Goal: Information Seeking & Learning: Learn about a topic

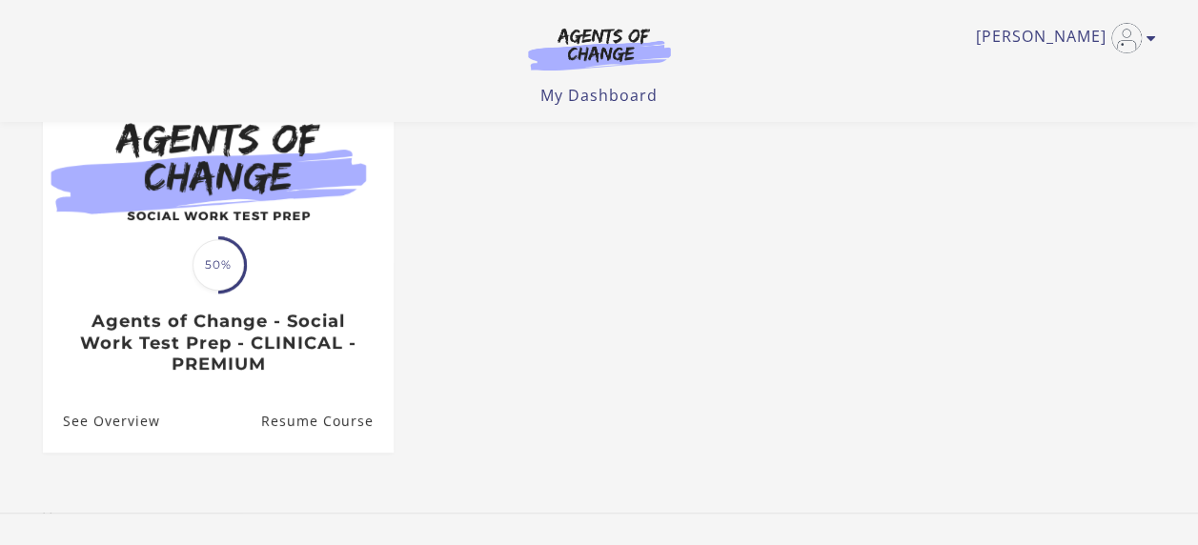
scroll to position [328, 0]
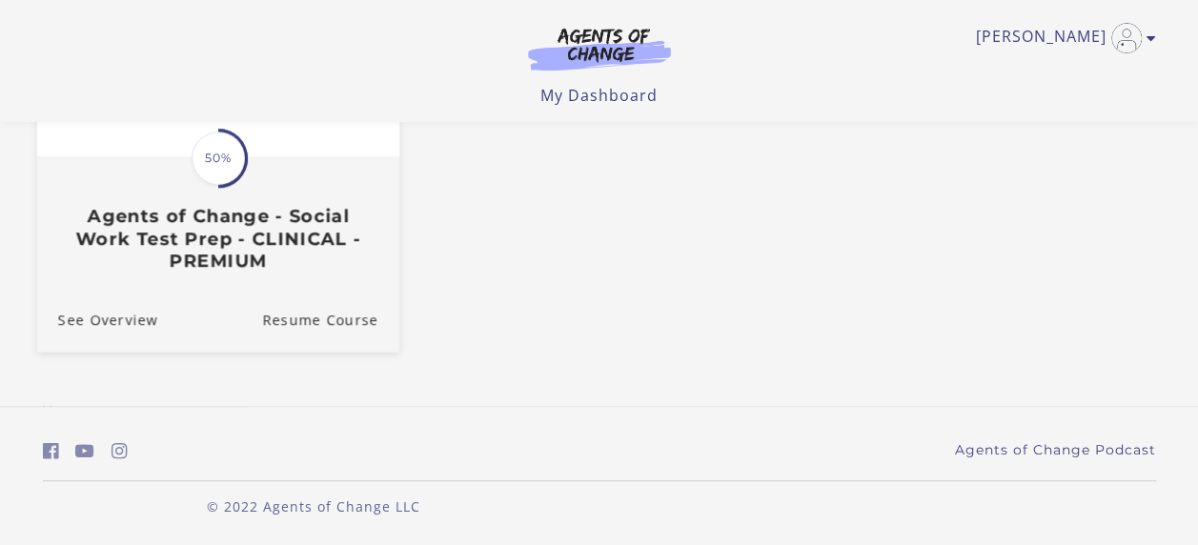
click at [158, 203] on div "Translation missing: en.liquid.partials.dashboard_course_card.progress_descript…" at bounding box center [217, 214] width 362 height 113
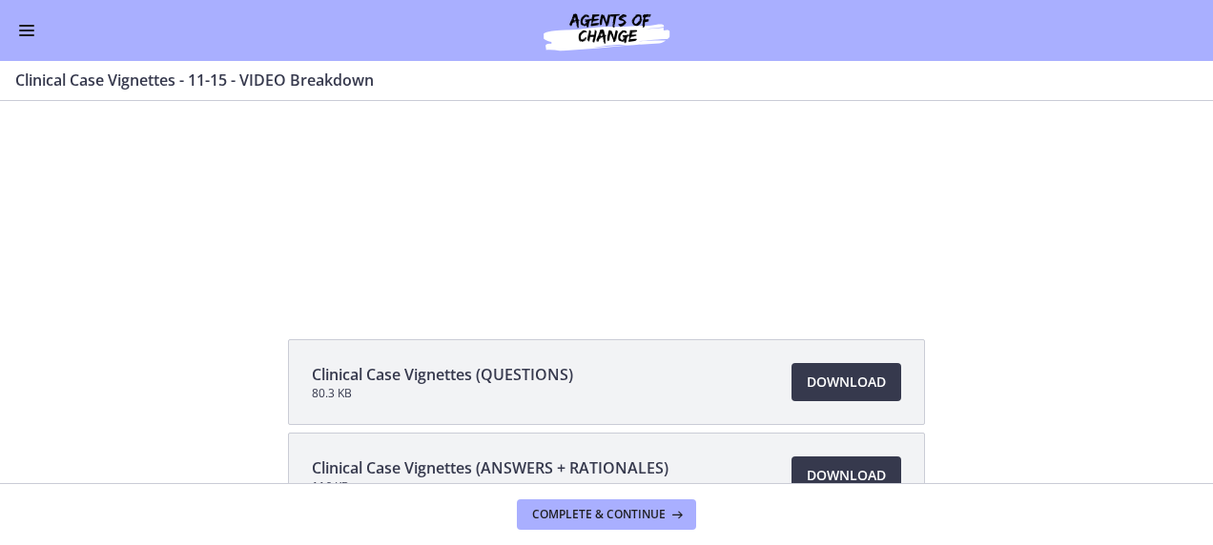
scroll to position [41, 0]
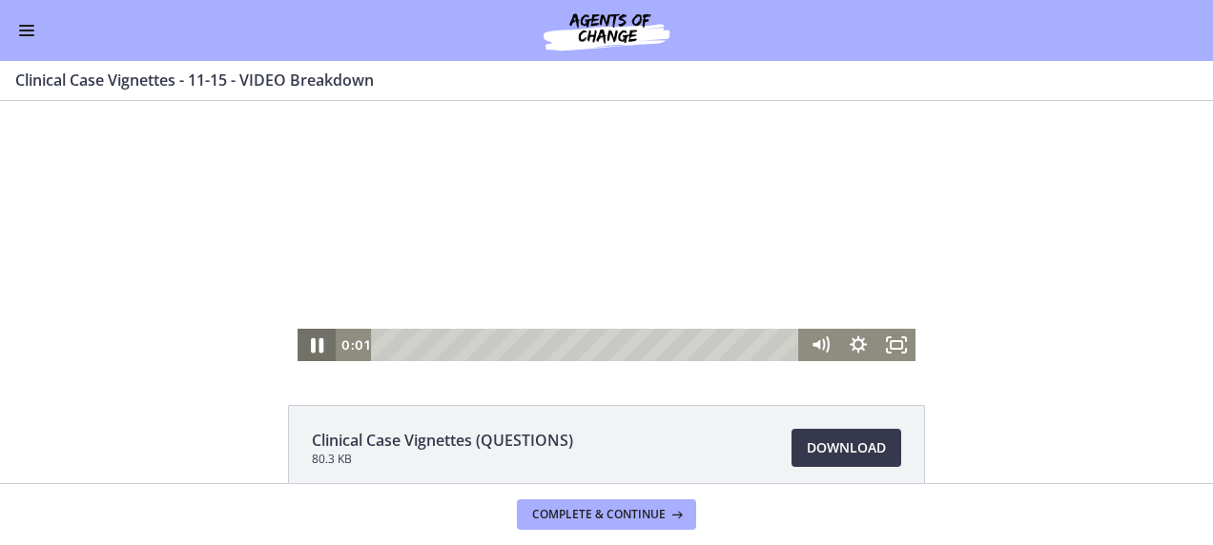
click at [300, 346] on icon "Pause" at bounding box center [317, 345] width 46 height 39
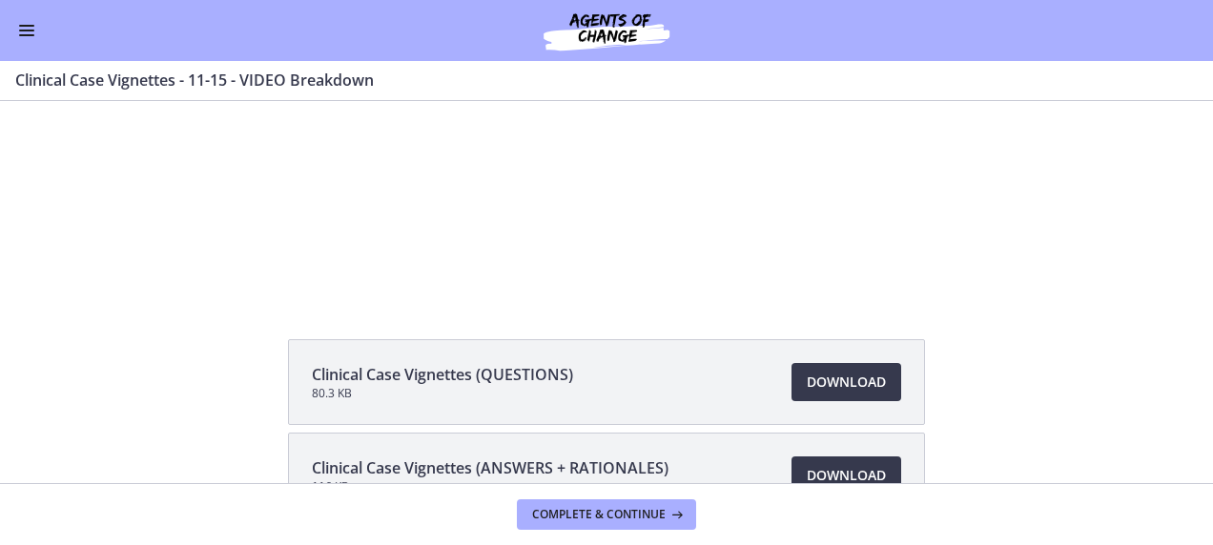
scroll to position [136, 0]
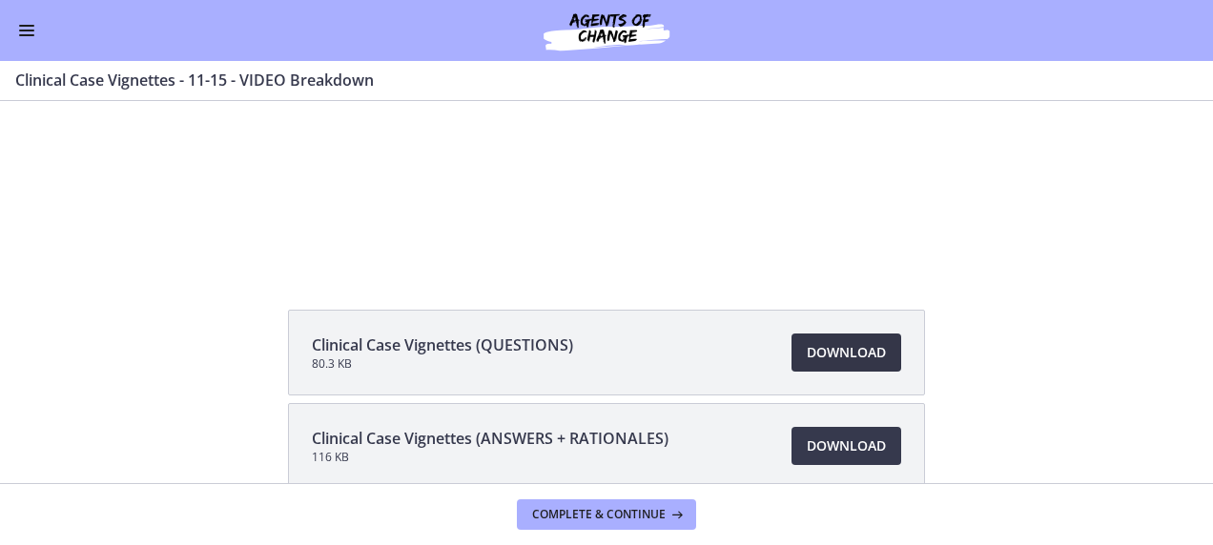
click at [837, 360] on span "Download Opens in a new window" at bounding box center [846, 352] width 79 height 23
click at [643, 517] on span "Complete & continue" at bounding box center [598, 514] width 133 height 15
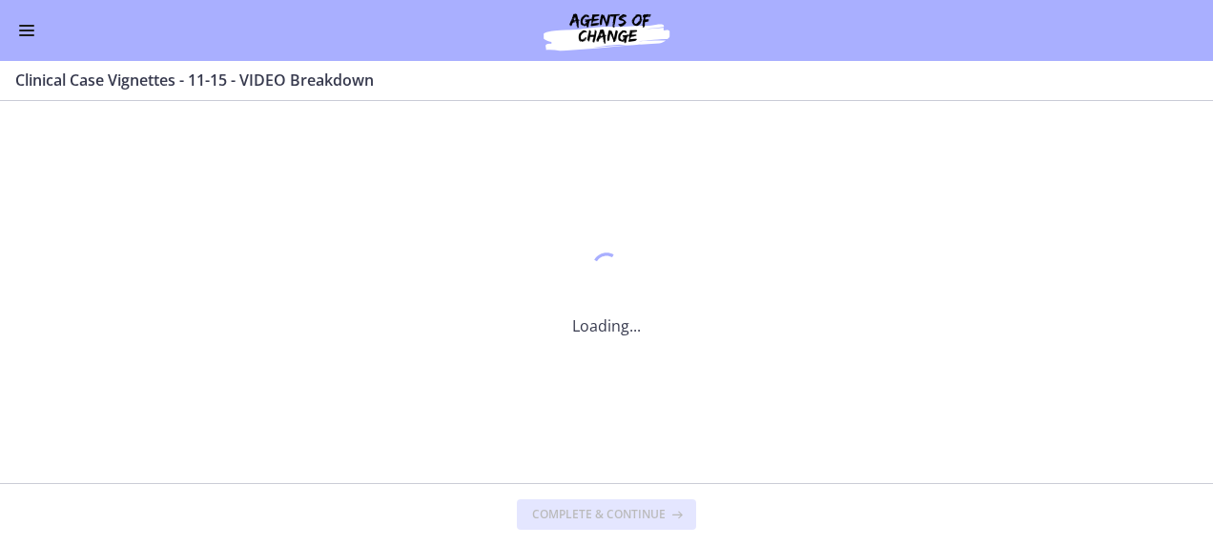
scroll to position [0, 0]
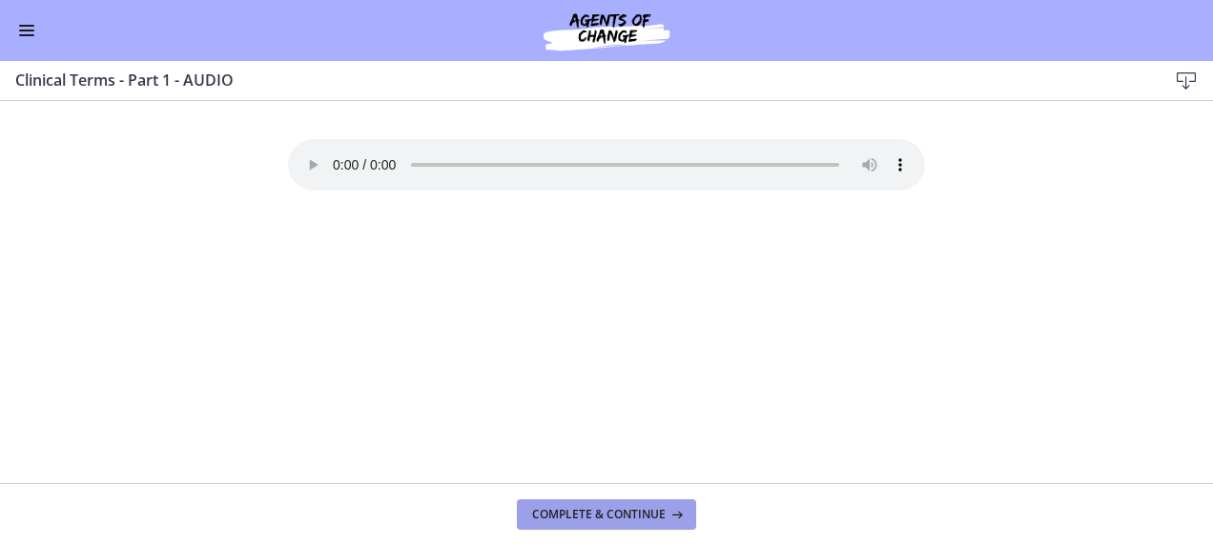
click at [590, 520] on span "Complete & continue" at bounding box center [598, 514] width 133 height 15
click at [36, 43] on div "Go to Dashboard" at bounding box center [606, 30] width 1213 height 61
click at [30, 32] on button "Enable menu" at bounding box center [26, 30] width 23 height 23
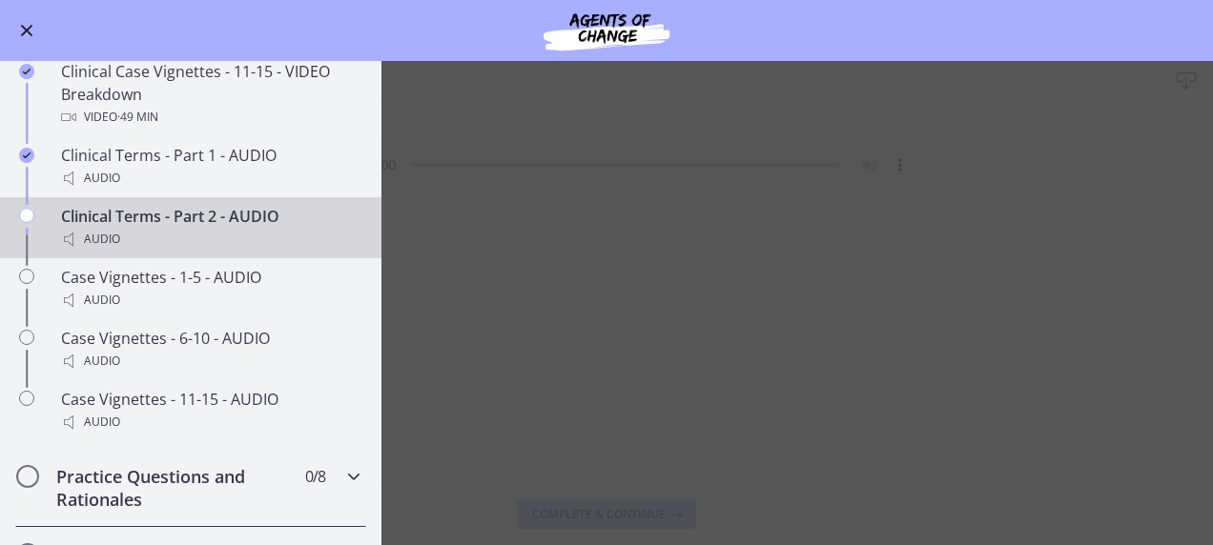
scroll to position [1335, 0]
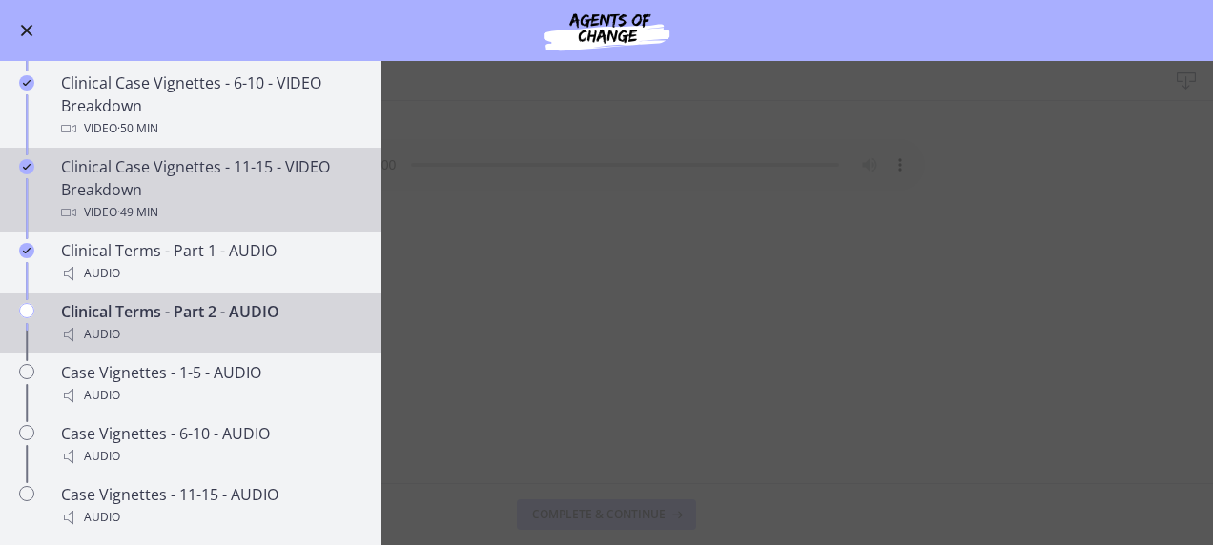
click at [184, 211] on div "Clinical Case Vignettes - 11-15 - VIDEO Breakdown Video · 49 min" at bounding box center [209, 189] width 297 height 69
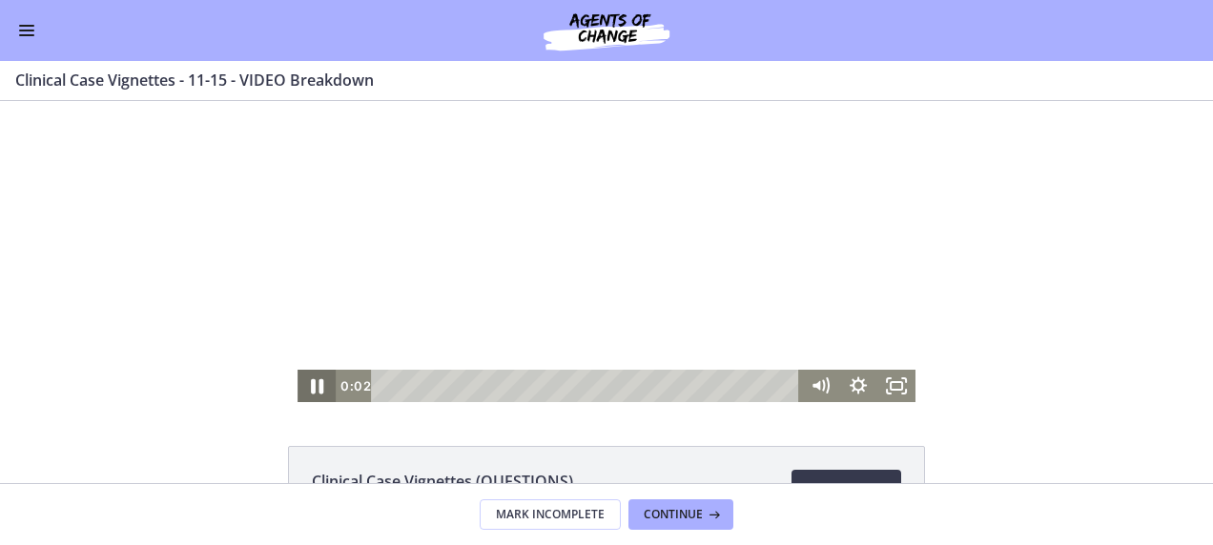
click at [310, 377] on icon "Pause" at bounding box center [317, 386] width 46 height 39
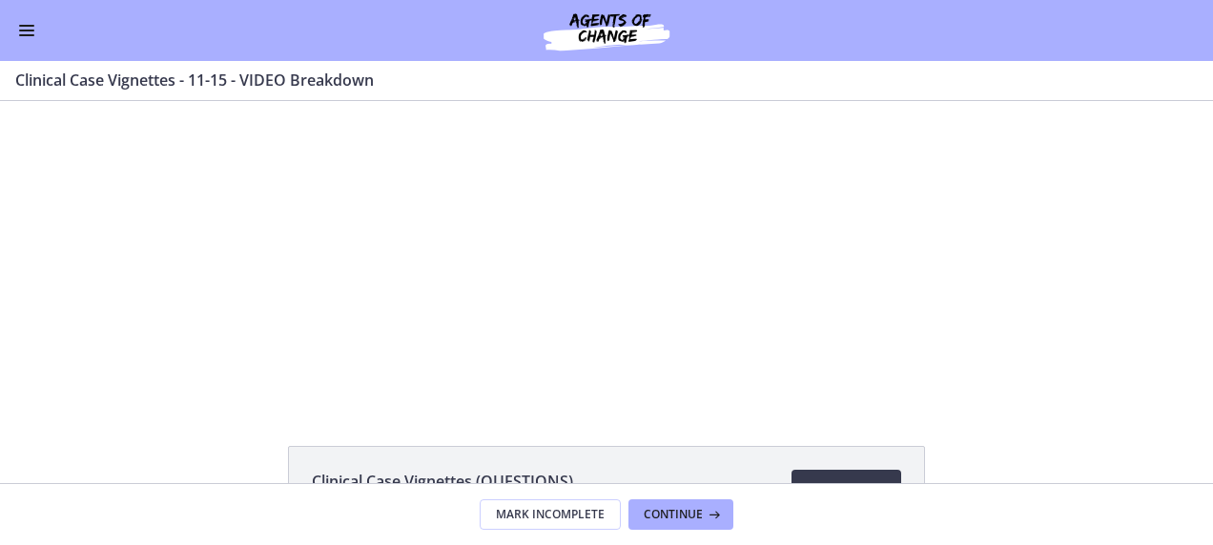
scroll to position [191, 0]
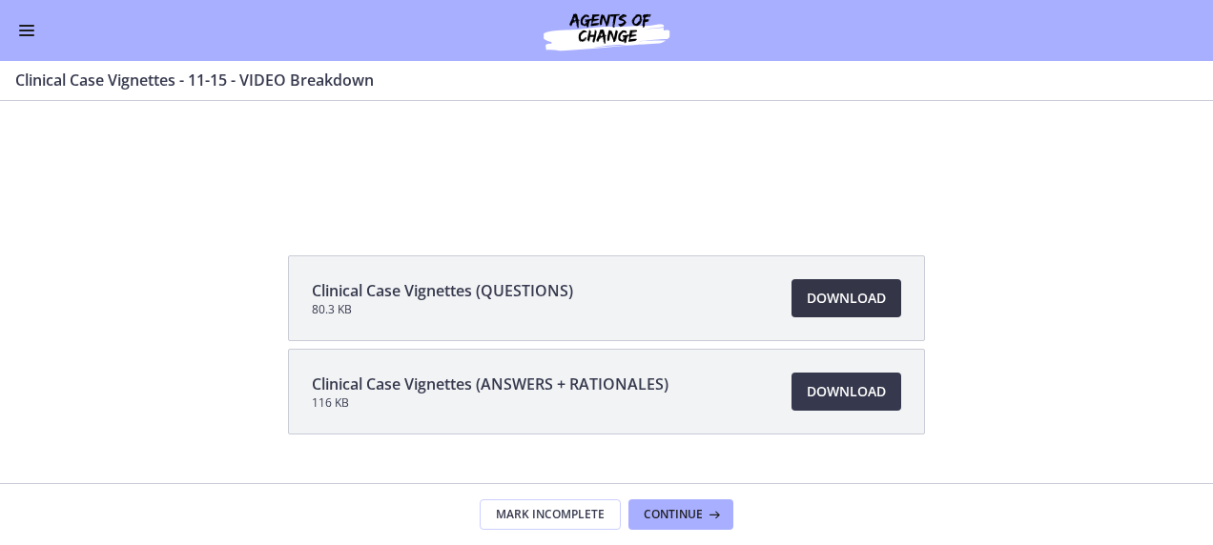
click at [872, 303] on span "Download Opens in a new window" at bounding box center [846, 298] width 79 height 23
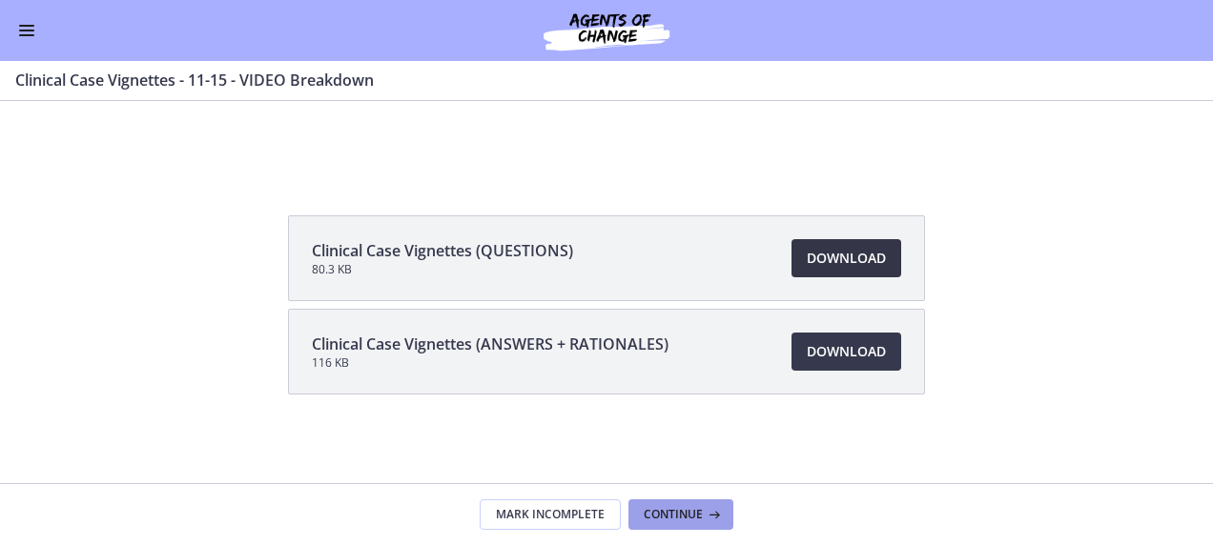
scroll to position [232, 0]
click at [694, 506] on button "Continue" at bounding box center [680, 515] width 105 height 31
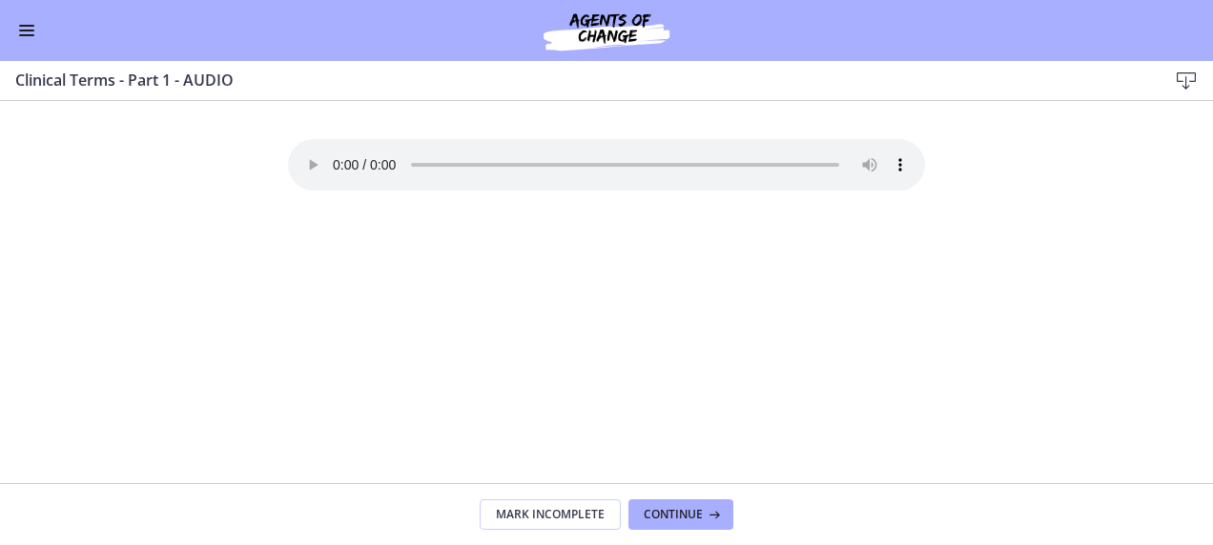
click at [20, 26] on span "Enable menu" at bounding box center [26, 26] width 15 height 2
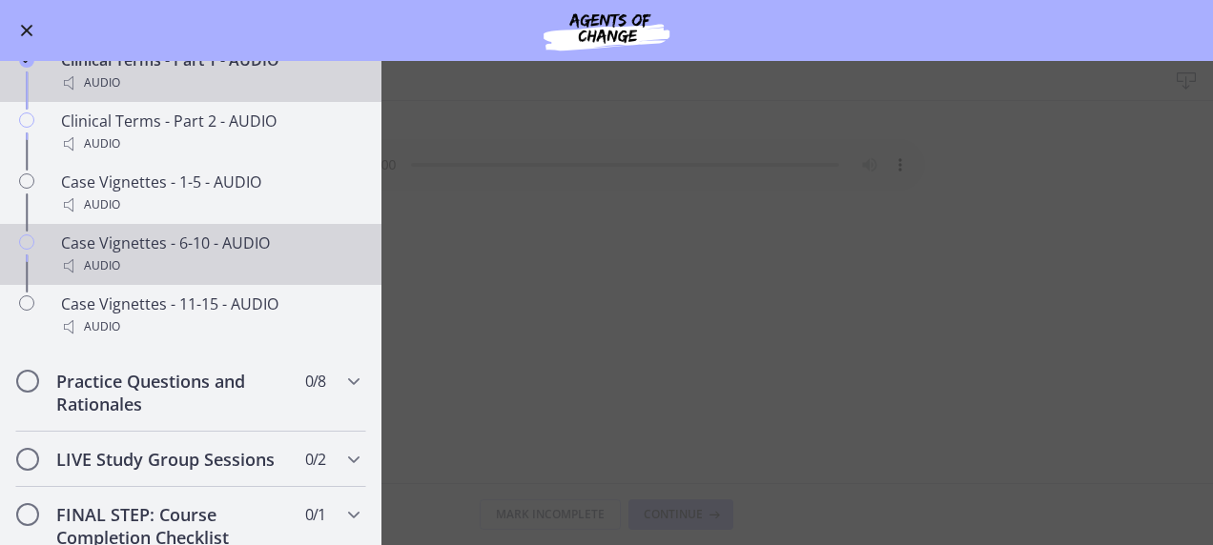
scroll to position [1430, 0]
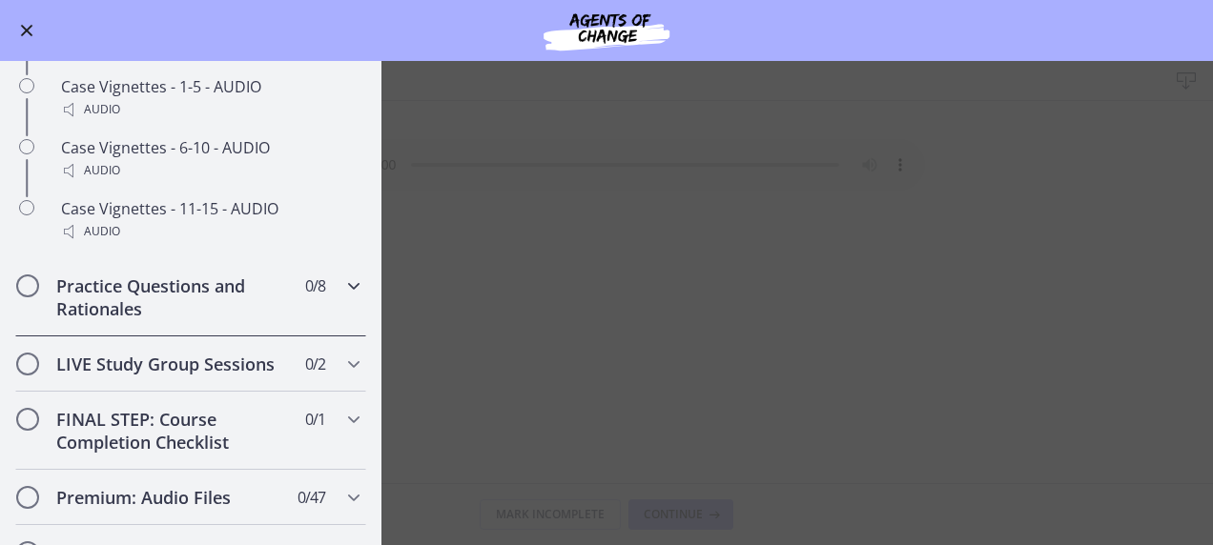
click at [208, 320] on h2 "Practice Questions and Rationales" at bounding box center [172, 298] width 233 height 46
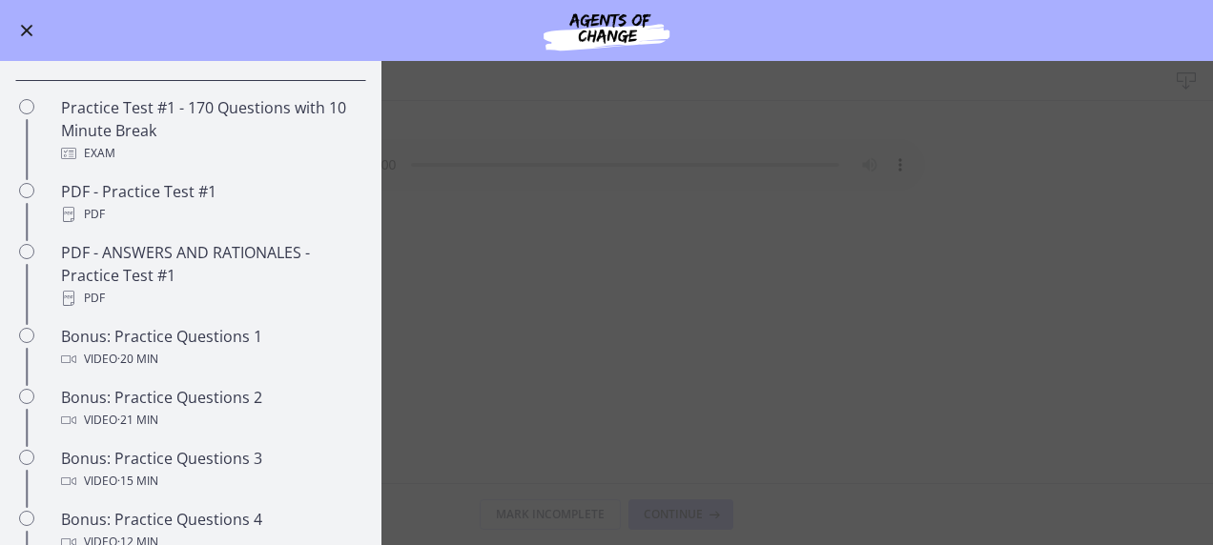
scroll to position [820, 0]
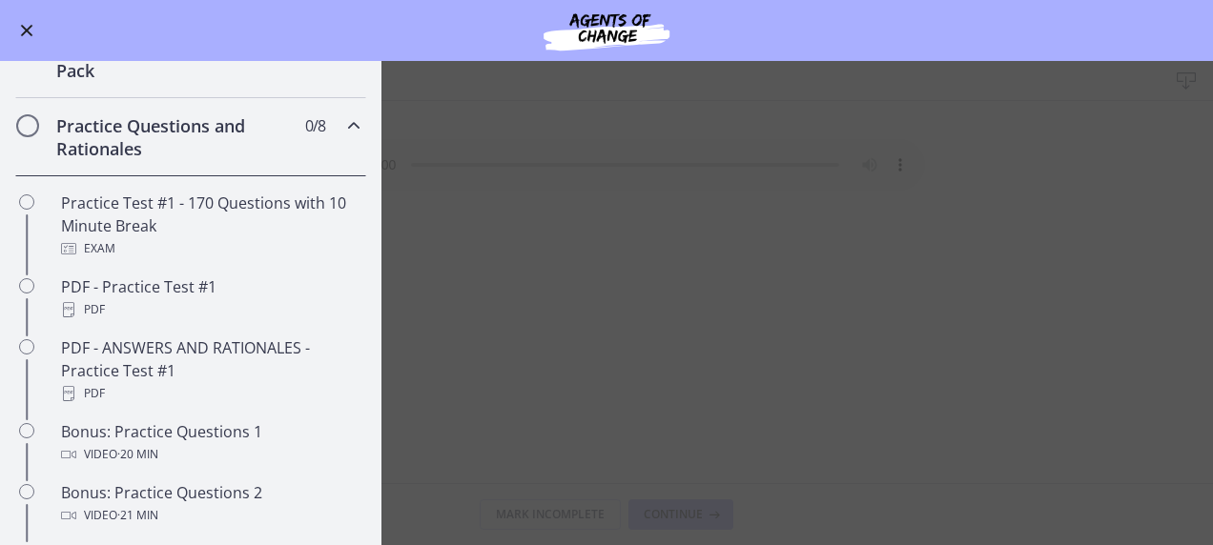
click at [232, 160] on h2 "Practice Questions and Rationales" at bounding box center [172, 137] width 233 height 46
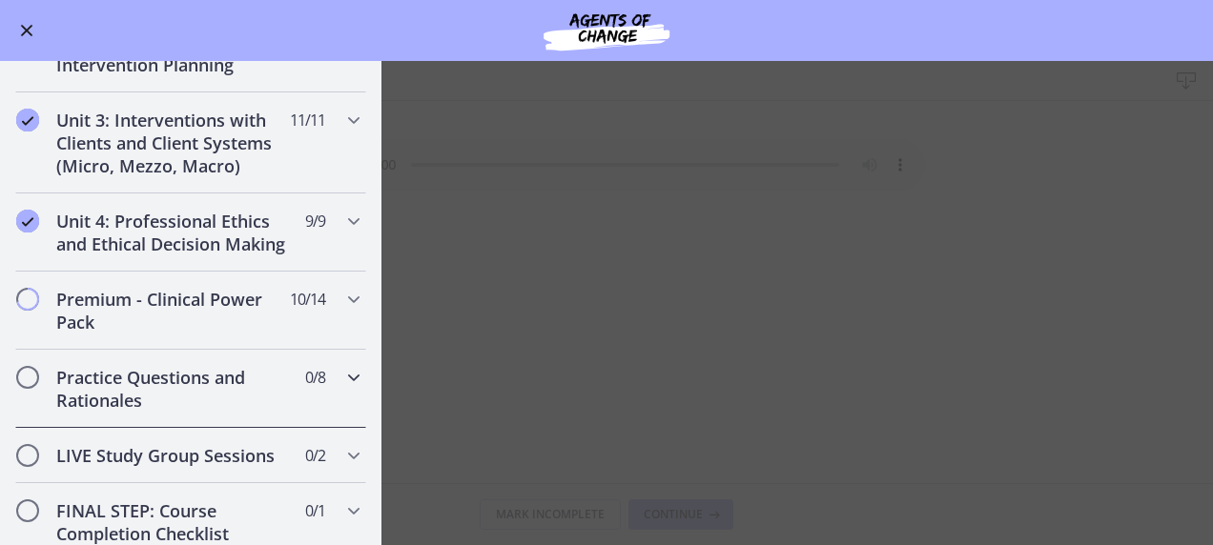
scroll to position [629, 0]
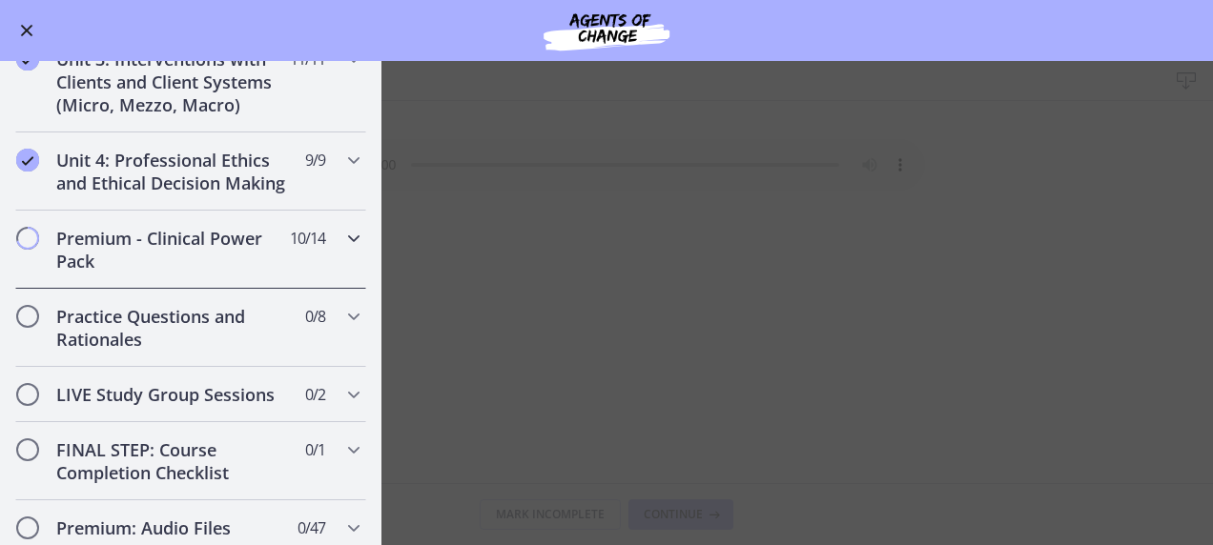
click at [326, 261] on div "Premium - Clinical Power Pack 10 / 14 Completed" at bounding box center [190, 250] width 351 height 78
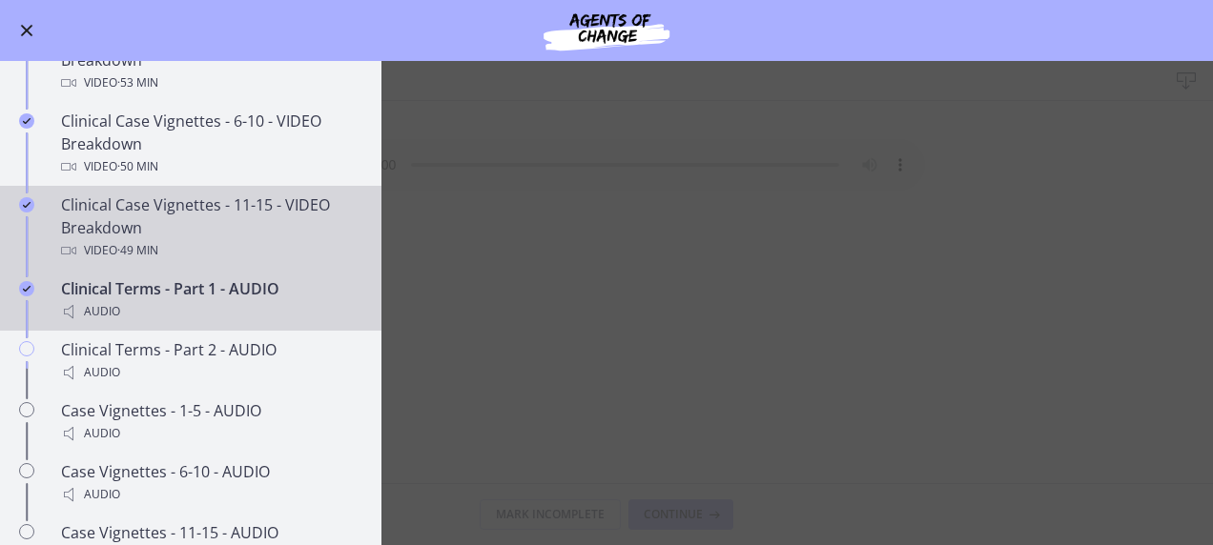
scroll to position [1201, 0]
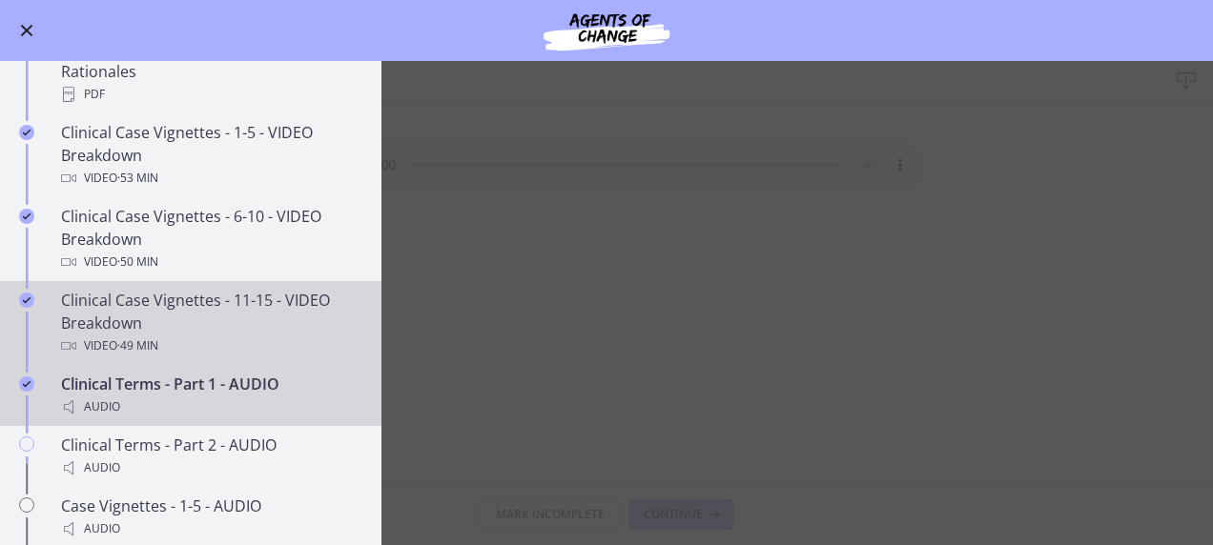
click at [244, 326] on div "Clinical Case Vignettes - 11-15 - VIDEO Breakdown Video · 49 min" at bounding box center [209, 323] width 297 height 69
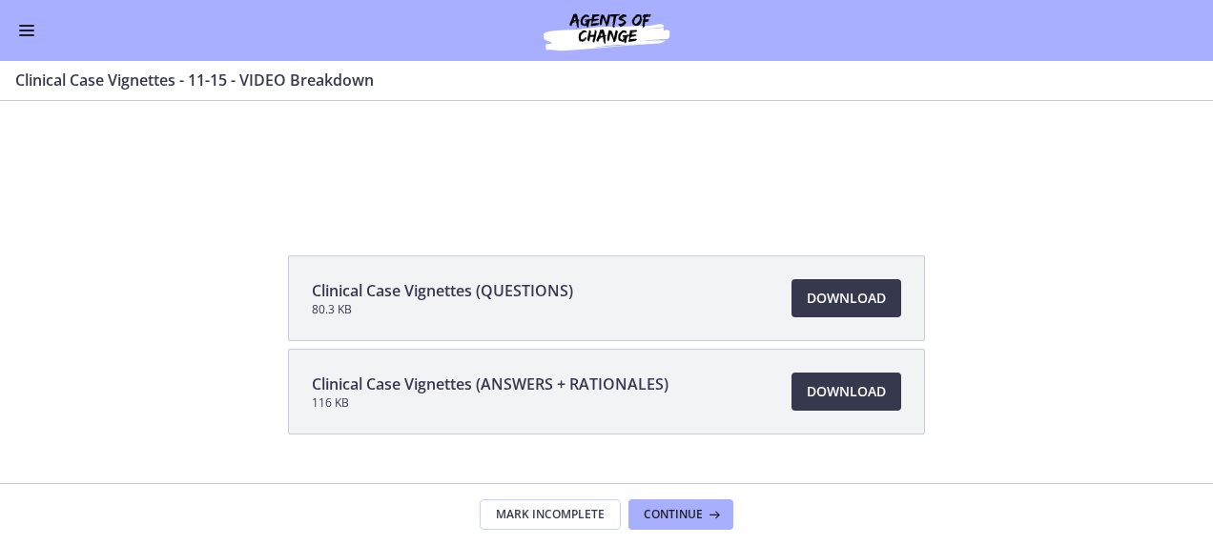
scroll to position [95, 0]
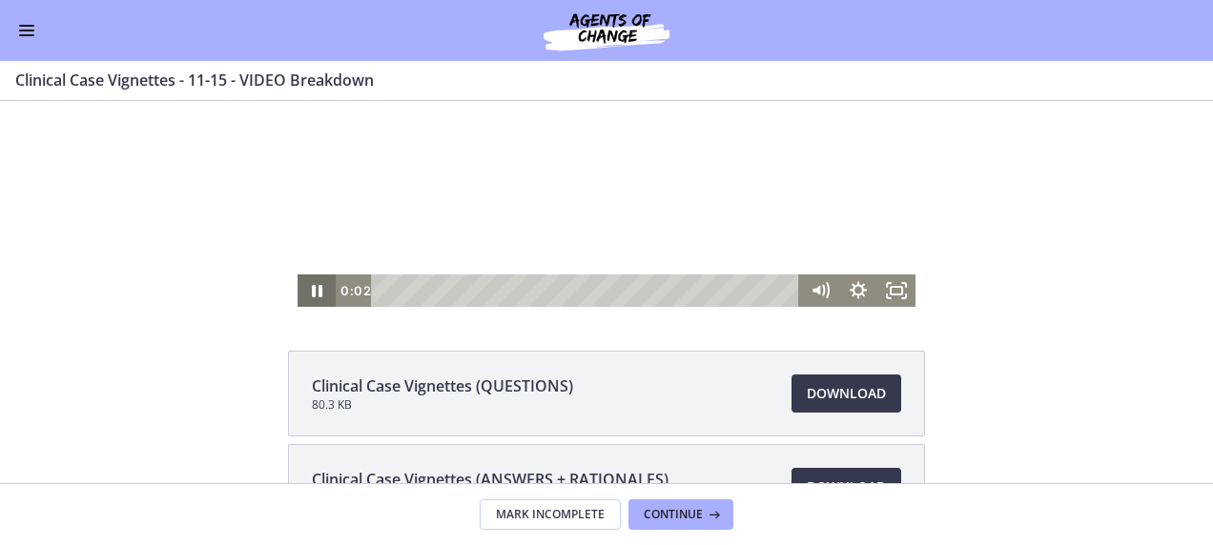
click at [299, 292] on icon "Pause" at bounding box center [316, 291] width 38 height 32
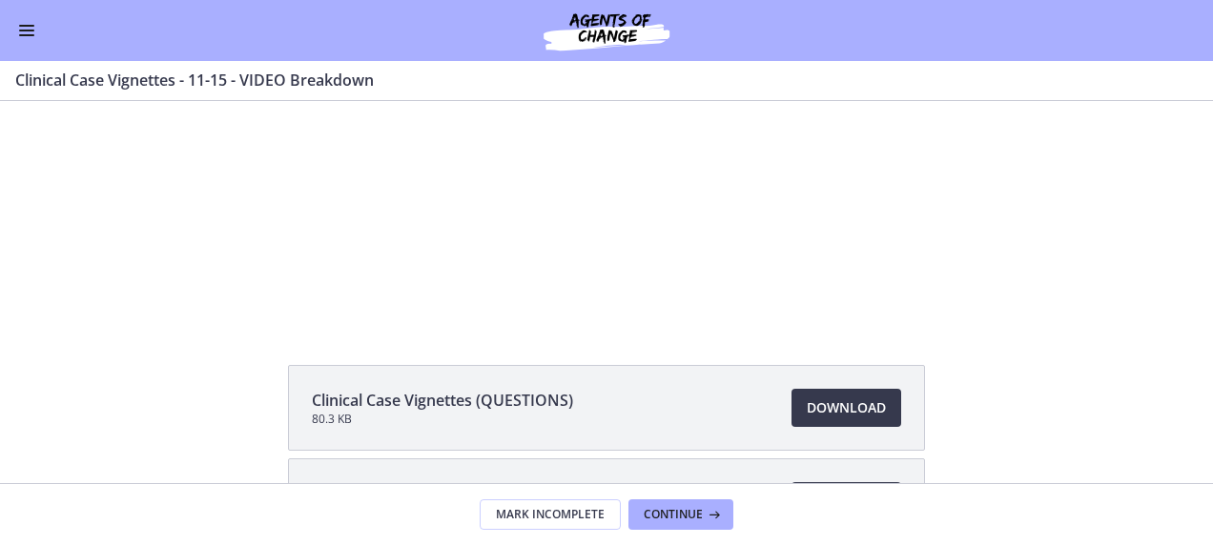
scroll to position [232, 0]
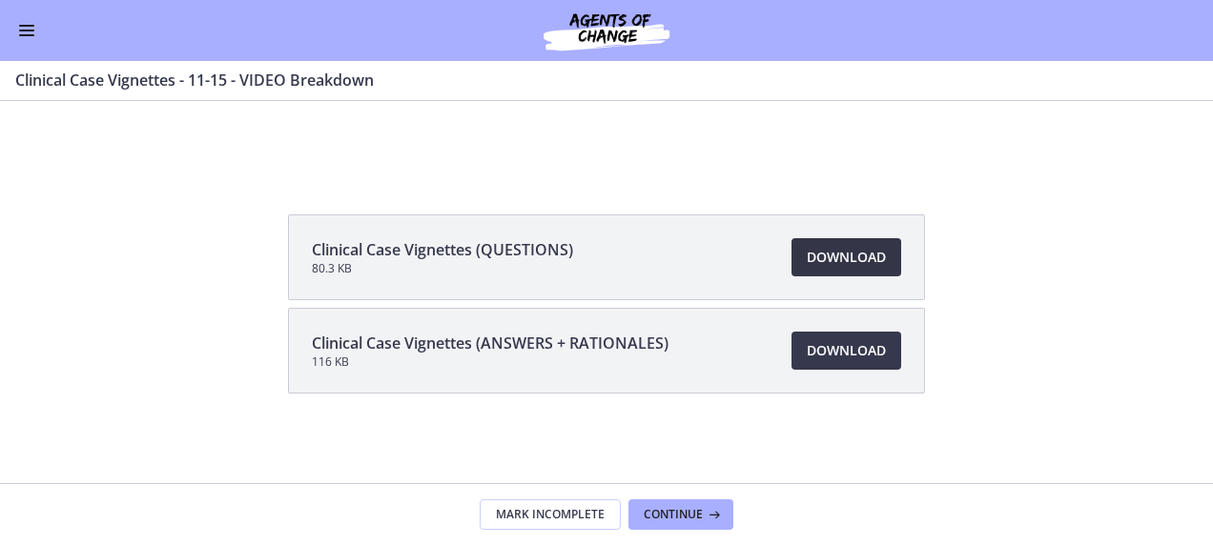
click at [852, 263] on span "Download Opens in a new window" at bounding box center [846, 257] width 79 height 23
click at [838, 339] on span "Download Opens in a new window" at bounding box center [846, 350] width 79 height 23
click at [685, 519] on span "Continue" at bounding box center [673, 514] width 59 height 15
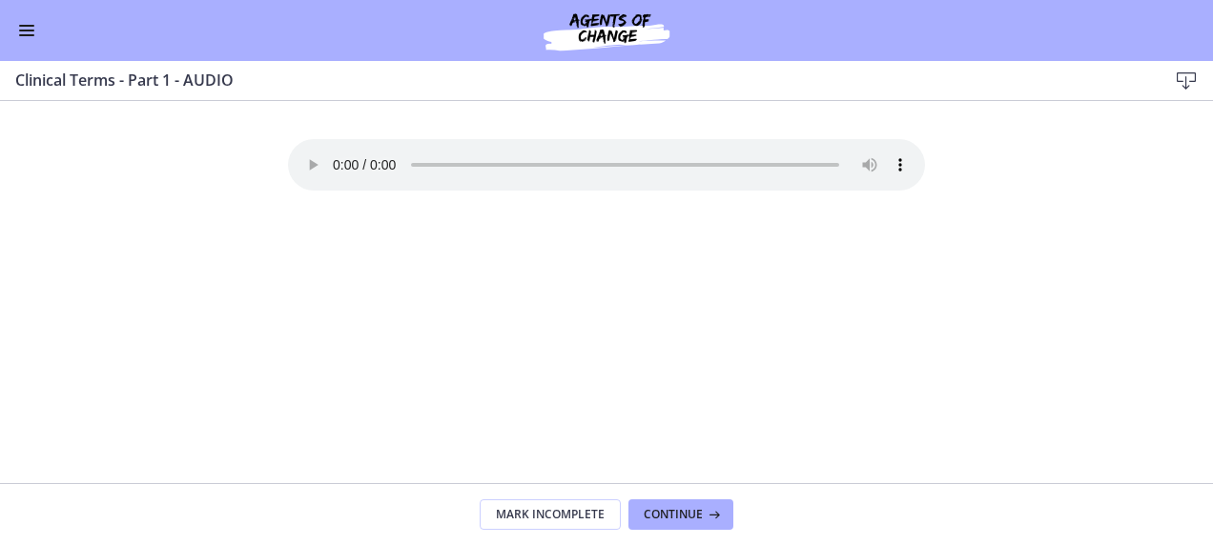
click at [17, 29] on button "Enable menu" at bounding box center [26, 30] width 23 height 23
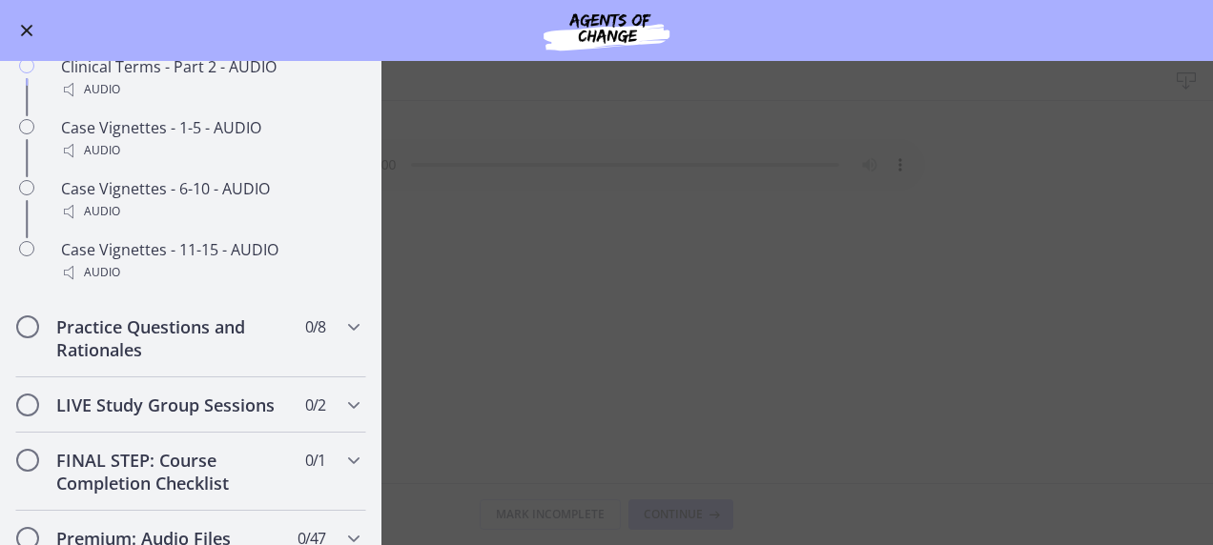
scroll to position [1583, 0]
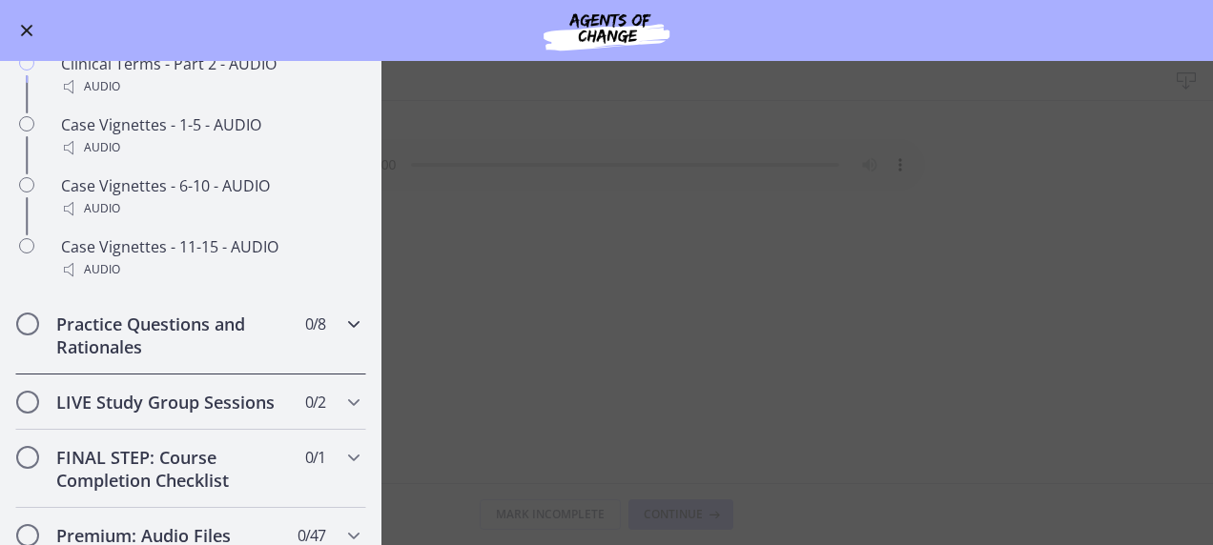
click at [203, 358] on h2 "Practice Questions and Rationales" at bounding box center [172, 336] width 233 height 46
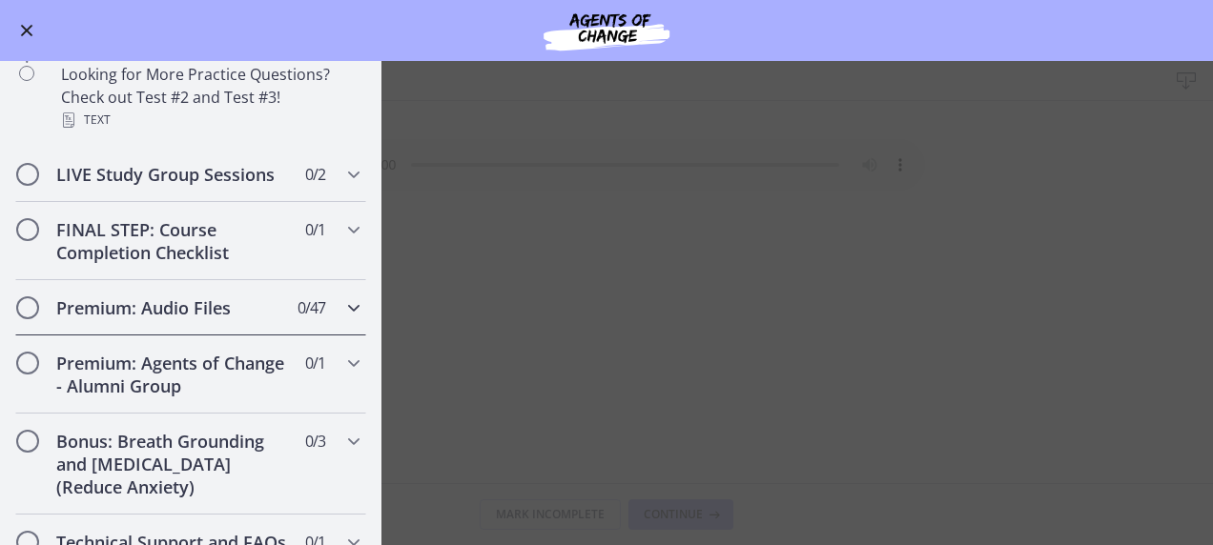
scroll to position [1392, 0]
